Goal: Task Accomplishment & Management: Complete application form

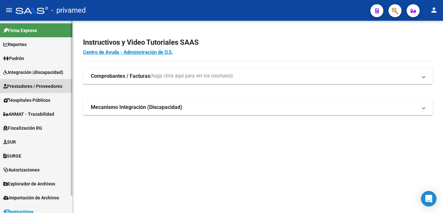
click at [41, 87] on span "Prestadores / Proveedores" at bounding box center [32, 86] width 59 height 7
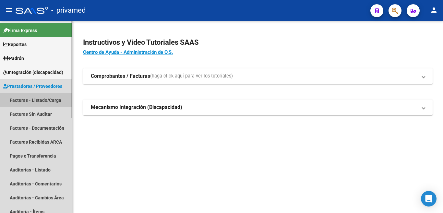
click at [47, 93] on link "Facturas - Listado/Carga" at bounding box center [36, 100] width 72 height 14
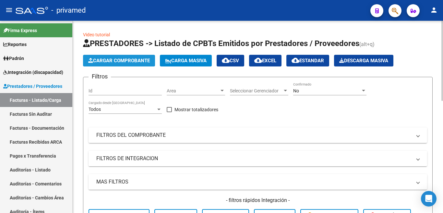
click at [130, 58] on span "Cargar Comprobante" at bounding box center [119, 61] width 62 height 6
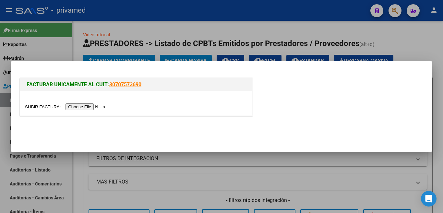
click at [95, 106] on input "file" at bounding box center [66, 107] width 82 height 7
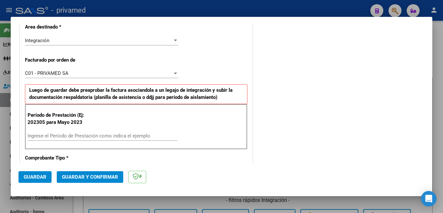
scroll to position [166, 0]
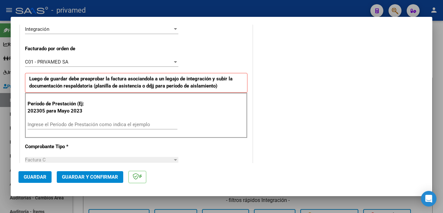
click at [89, 121] on div "Ingrese el Período de Prestación como indica el ejemplo" at bounding box center [103, 125] width 150 height 10
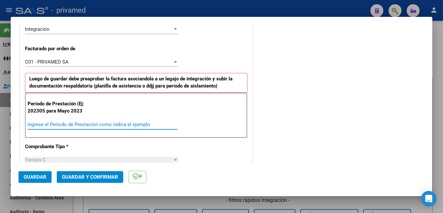
click at [88, 122] on input "Ingrese el Período de Prestación como indica el ejemplo" at bounding box center [103, 125] width 150 height 6
type input "202507"
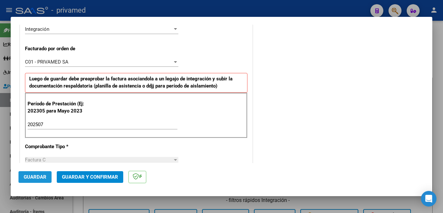
click at [38, 158] on span "Guardar" at bounding box center [35, 177] width 23 height 6
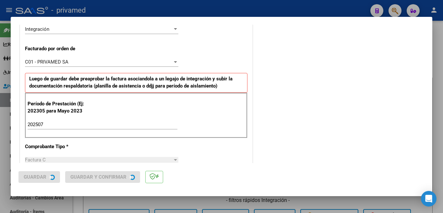
scroll to position [0, 0]
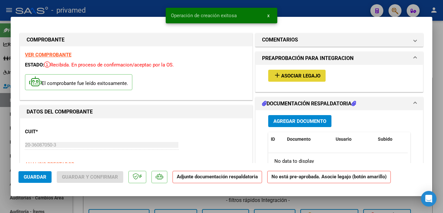
click at [292, 77] on span "Asociar Legajo" at bounding box center [300, 76] width 39 height 6
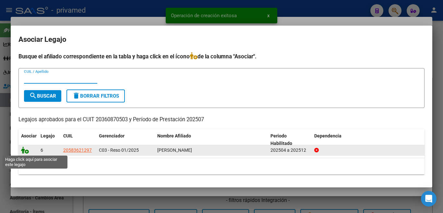
click at [25, 154] on icon at bounding box center [25, 150] width 8 height 7
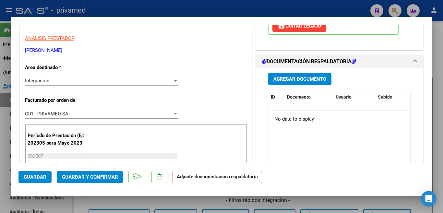
scroll to position [130, 0]
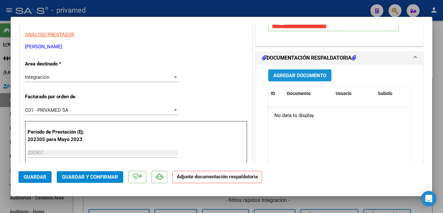
click at [308, 77] on span "Agregar Documento" at bounding box center [300, 76] width 53 height 6
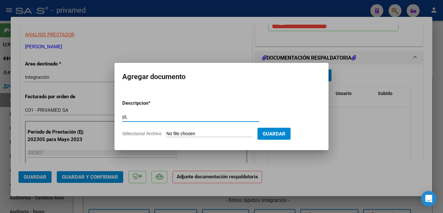
type input "p"
type input "Planilla"
click at [204, 134] on input "Seleccionar Archivo" at bounding box center [210, 134] width 86 height 6
click at [188, 131] on input "Seleccionar Archivo" at bounding box center [210, 134] width 86 height 6
type input "C:\fakepath\Planilla.pdf"
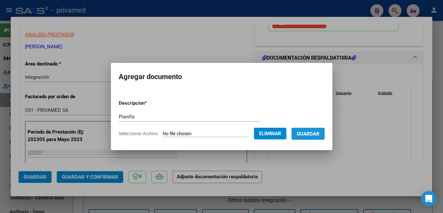
click at [307, 136] on span "Guardar" at bounding box center [308, 134] width 23 height 6
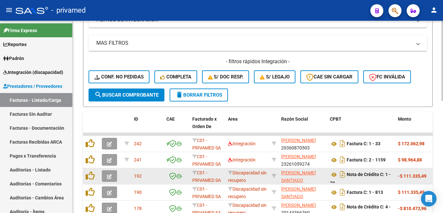
scroll to position [171, 0]
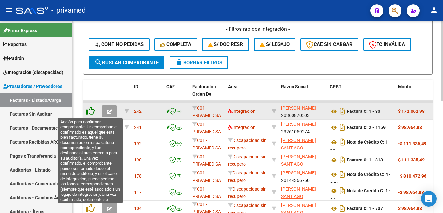
click at [94, 113] on icon at bounding box center [90, 110] width 9 height 9
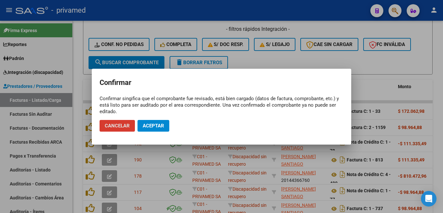
drag, startPoint x: 159, startPoint y: 127, endPoint x: 163, endPoint y: 128, distance: 3.8
click at [160, 128] on span "Aceptar" at bounding box center [153, 126] width 21 height 6
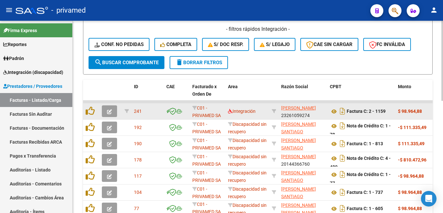
click at [98, 114] on datatable-body-cell at bounding box center [91, 112] width 16 height 16
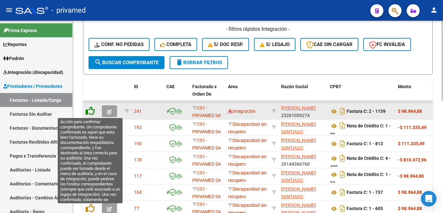
click at [93, 114] on icon at bounding box center [90, 110] width 9 height 9
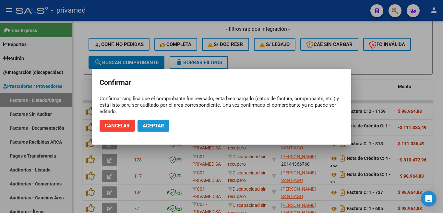
click at [159, 124] on span "Aceptar" at bounding box center [153, 126] width 21 height 6
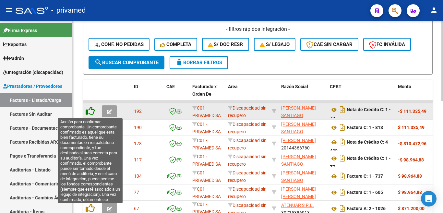
click at [93, 112] on icon at bounding box center [90, 110] width 9 height 9
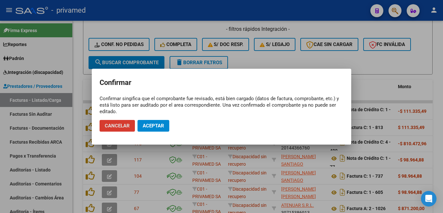
click at [155, 125] on span "Aceptar" at bounding box center [153, 126] width 21 height 6
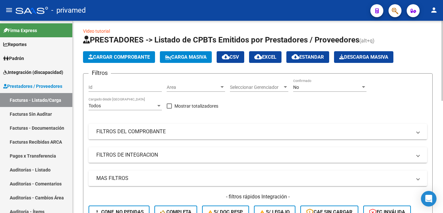
scroll to position [0, 0]
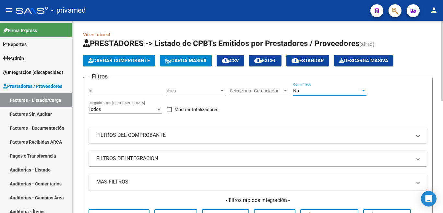
click at [312, 91] on div "No" at bounding box center [327, 91] width 68 height 6
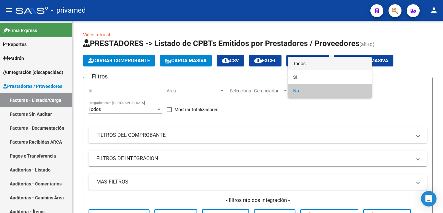
click at [300, 64] on span "Todos" at bounding box center [329, 64] width 73 height 14
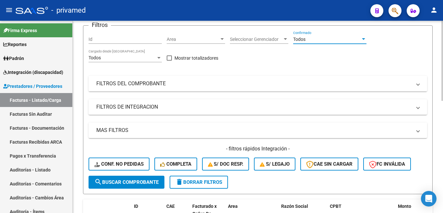
scroll to position [65, 0]
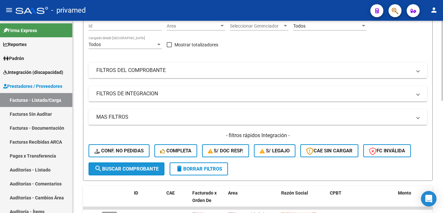
click at [147, 158] on span "search Buscar Comprobante" at bounding box center [126, 169] width 64 height 6
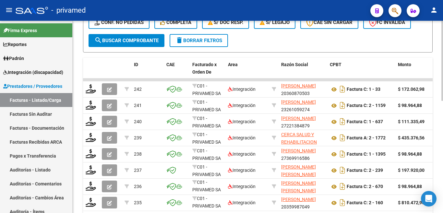
scroll to position [195, 0]
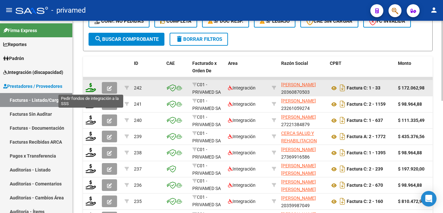
click at [89, 89] on icon at bounding box center [91, 87] width 10 height 9
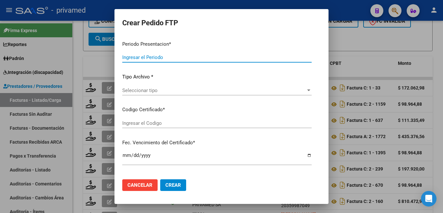
type input "202507"
type input "$ 172.062,98"
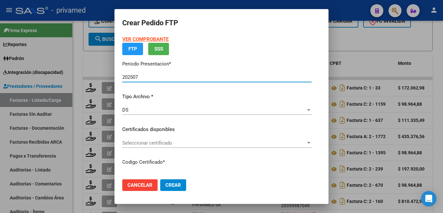
type input "ARG0200058362129202301120270111BS395"
type input "[DATE]"
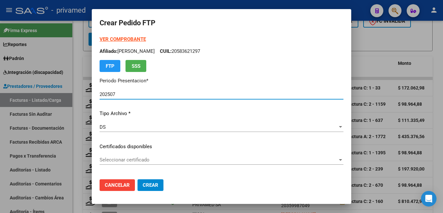
click at [126, 157] on span "Seleccionar certificado" at bounding box center [219, 160] width 238 height 6
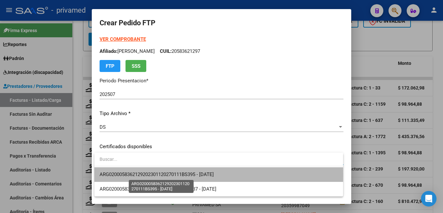
click at [135, 158] on span "ARG0200058362129202301120270111BS395 - [DATE]" at bounding box center [157, 175] width 114 height 6
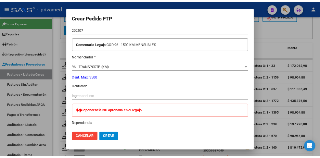
scroll to position [260, 0]
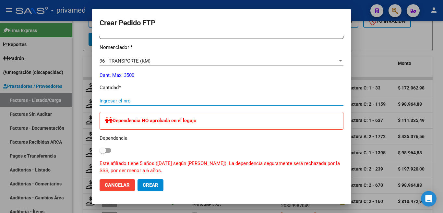
click at [119, 98] on input "Ingresar el nro" at bounding box center [222, 101] width 244 height 6
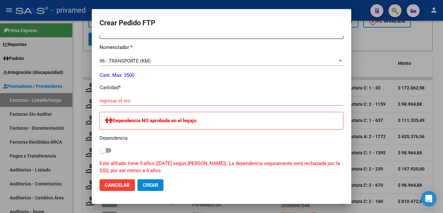
click at [81, 54] on div at bounding box center [221, 106] width 443 height 213
